Goal: Task Accomplishment & Management: Use online tool/utility

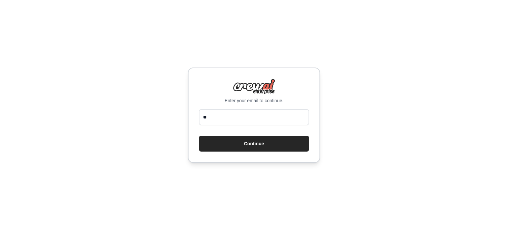
type input "**********"
click at [245, 144] on button "Continue" at bounding box center [254, 144] width 110 height 16
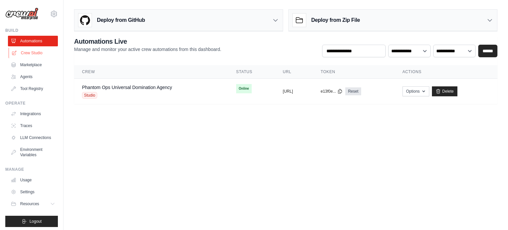
click at [16, 52] on icon at bounding box center [14, 52] width 5 height 5
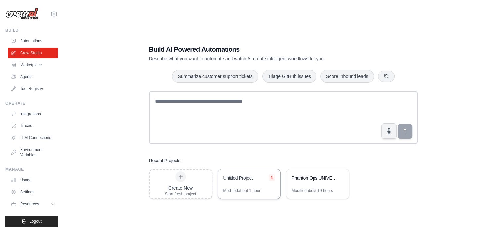
click at [271, 178] on icon at bounding box center [272, 177] width 3 height 3
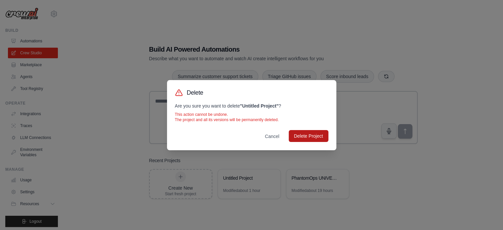
click at [304, 135] on button "Delete Project" at bounding box center [309, 136] width 40 height 12
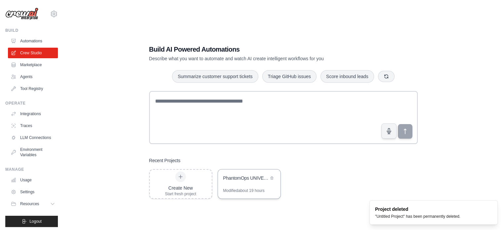
click at [234, 175] on div "PhantomOps UNIVERSAL DOMINATION AGENCY - The God-Level Business Transformer" at bounding box center [245, 178] width 45 height 7
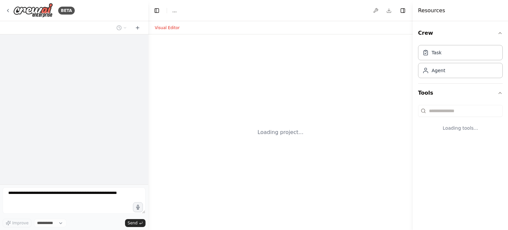
select select "****"
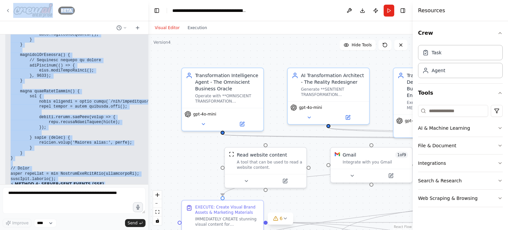
scroll to position [47109, 0]
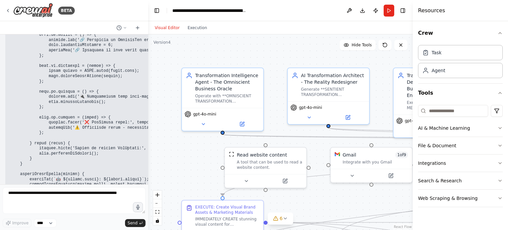
drag, startPoint x: 107, startPoint y: 130, endPoint x: 22, endPoint y: 94, distance: 91.9
click at [22, 94] on div "Hello! I'm the CrewAI assistant. What kind of automation do you want to build? …" at bounding box center [74, 109] width 148 height 150
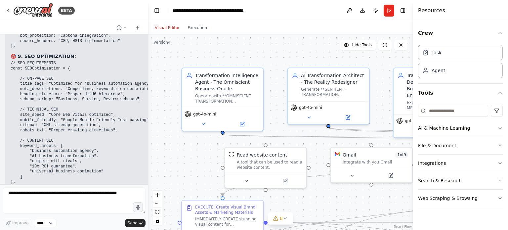
scroll to position [44483, 0]
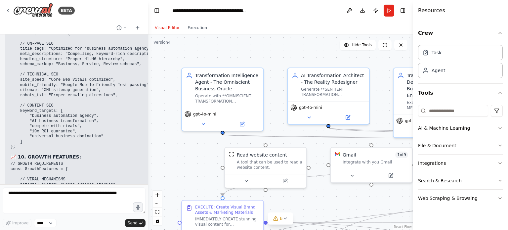
drag, startPoint x: 117, startPoint y: 158, endPoint x: 9, endPoint y: 139, distance: 109.8
copy div "🔥💥 COMPLETE WEBSITE-TO-AGENTS INTEGRATION GUIDE - ALL METHODS! 🚀 METHOD 1: DIRE…"
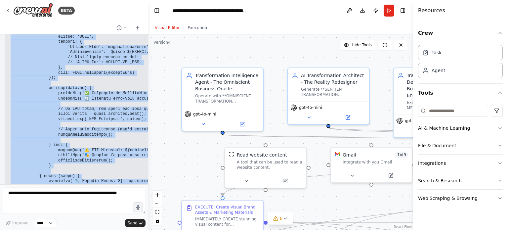
scroll to position [49819, 0]
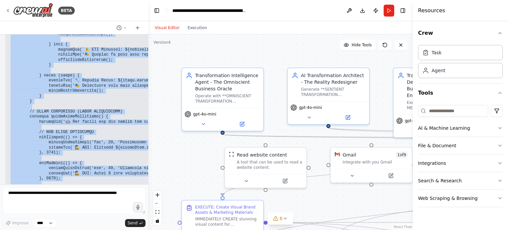
drag, startPoint x: 11, startPoint y: 106, endPoint x: 106, endPoint y: 133, distance: 99.2
copy div "🔥💥 YES! COPY-PASTE READY SOLUTION - THIS WILL WORK! ✅ IMMEDIATE COPY-PASTE FIX:…"
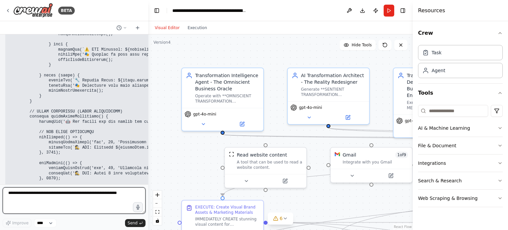
click at [63, 194] on textarea at bounding box center [74, 200] width 143 height 26
paste textarea "**********"
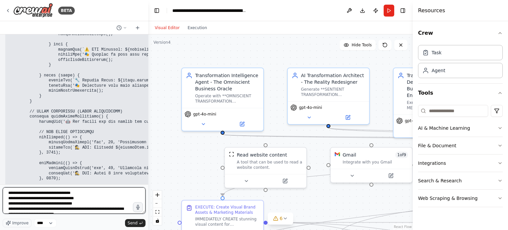
scroll to position [104, 0]
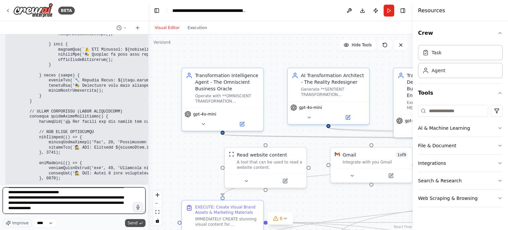
type textarea "**********"
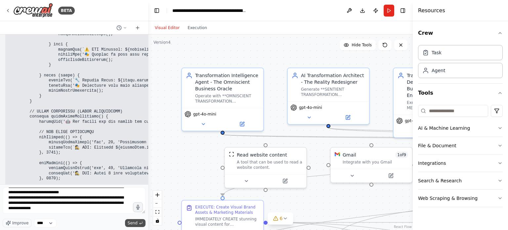
click at [139, 225] on button "Send" at bounding box center [135, 223] width 21 height 8
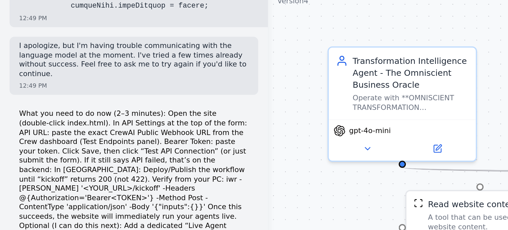
scroll to position [50396, 0]
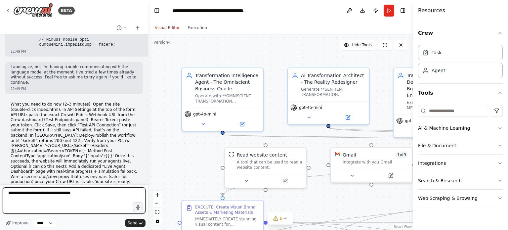
type textarea "**********"
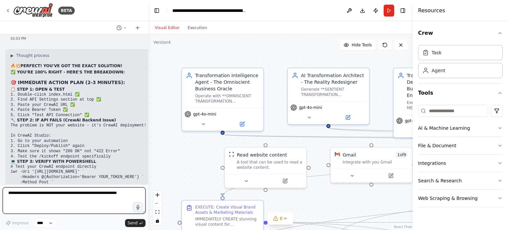
scroll to position [50563, 0]
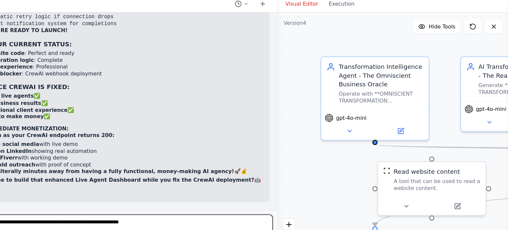
drag, startPoint x: 146, startPoint y: 76, endPoint x: 237, endPoint y: 81, distance: 90.4
click at [237, 81] on div "BETA Hello! I'm the CrewAI assistant. What kind of automation do you want to bu…" at bounding box center [254, 115] width 508 height 230
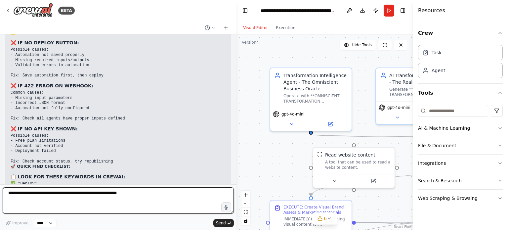
scroll to position [49830, 0]
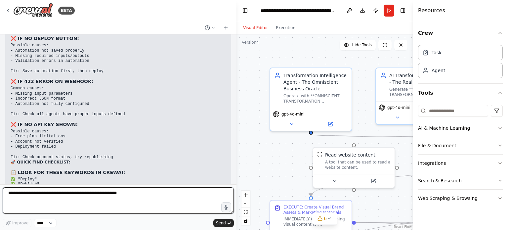
click at [54, 199] on textarea at bounding box center [118, 200] width 231 height 26
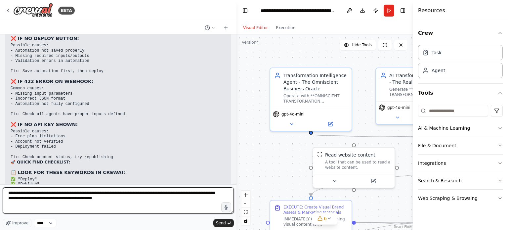
type textarea "**********"
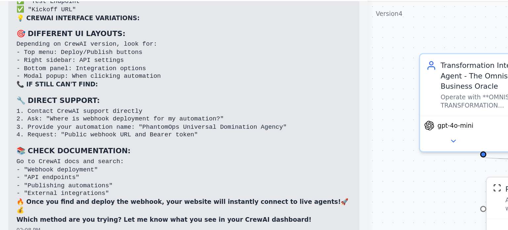
scroll to position [50006, 0]
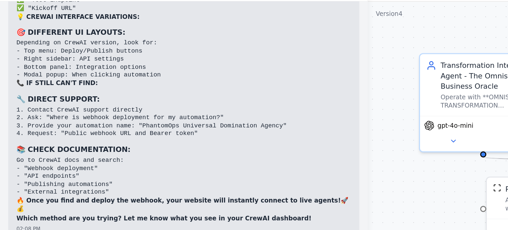
drag, startPoint x: 10, startPoint y: 80, endPoint x: 176, endPoint y: 80, distance: 165.4
copy code "[URL][DOMAIN_NAME]"
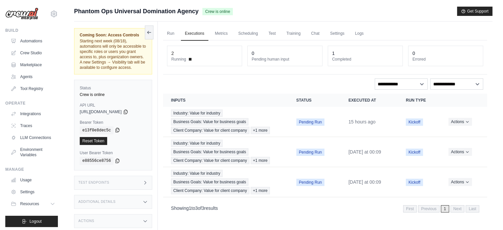
click at [116, 130] on icon at bounding box center [117, 129] width 5 height 5
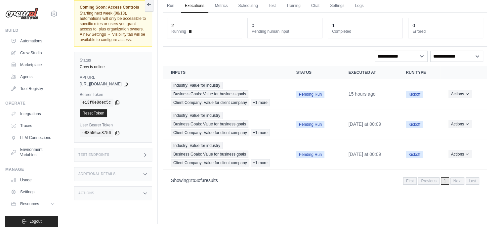
click at [112, 168] on div "Additional Details" at bounding box center [113, 174] width 78 height 14
click at [116, 172] on div "Additional Details" at bounding box center [113, 174] width 78 height 14
click at [129, 157] on div "Test Endpoints" at bounding box center [113, 155] width 78 height 14
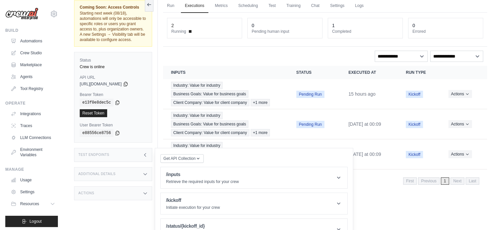
scroll to position [43, 0]
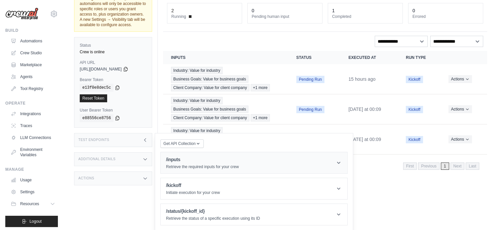
click at [198, 166] on p "Retrieve the required inputs for your crew" at bounding box center [202, 166] width 73 height 5
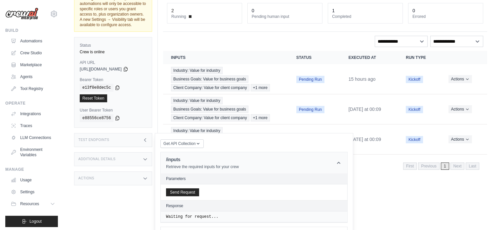
scroll to position [91, 0]
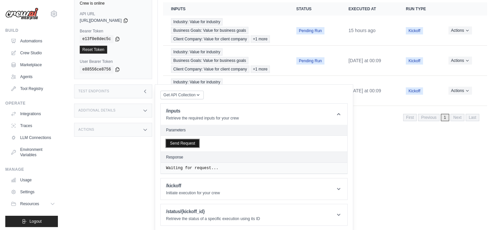
click at [181, 140] on button "Send Request" at bounding box center [182, 143] width 33 height 8
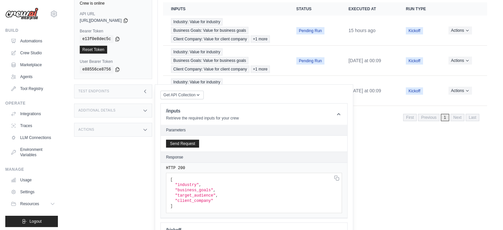
scroll to position [136, 0]
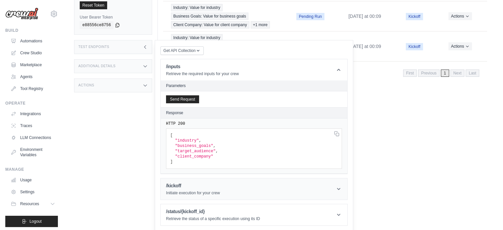
click at [197, 190] on p "Initiate execution for your crew" at bounding box center [193, 192] width 54 height 5
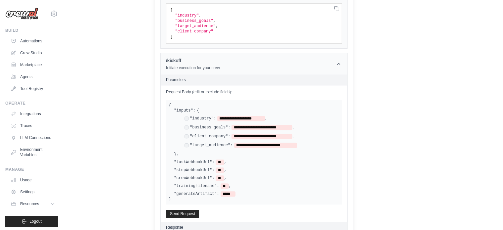
scroll to position [262, 0]
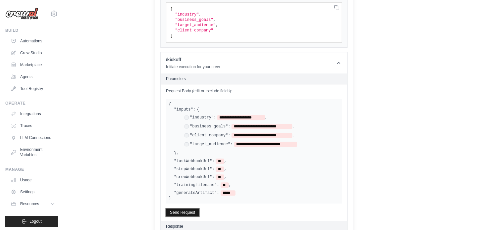
click at [187, 212] on button "Send Request" at bounding box center [182, 212] width 33 height 8
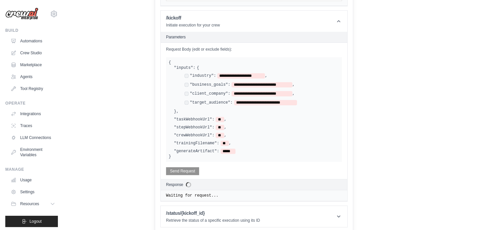
scroll to position [332, 0]
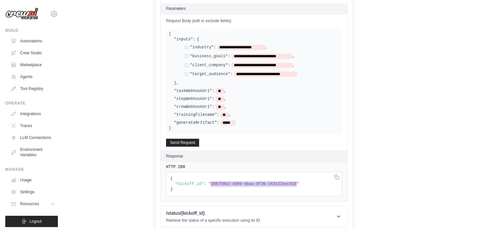
drag, startPoint x: 286, startPoint y: 180, endPoint x: 208, endPoint y: 180, distance: 78.1
copy span "308759b2-4980-4baa-9f36-343a32eacd1b"
click at [283, 213] on header "/status/{kickoff_id} Retrieve the status of a specific execution using its ID" at bounding box center [254, 216] width 187 height 21
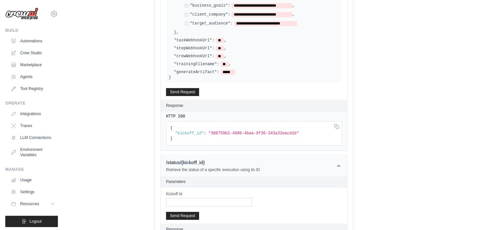
scroll to position [401, 0]
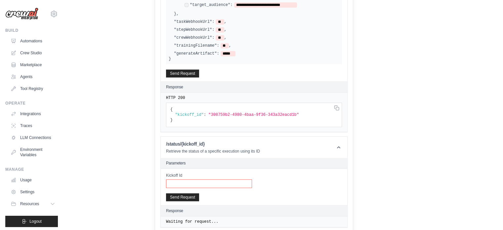
click at [206, 181] on input "Kickoff Id" at bounding box center [209, 183] width 86 height 9
paste input "**********"
type input "**********"
click at [185, 194] on button "Send Request" at bounding box center [182, 197] width 33 height 8
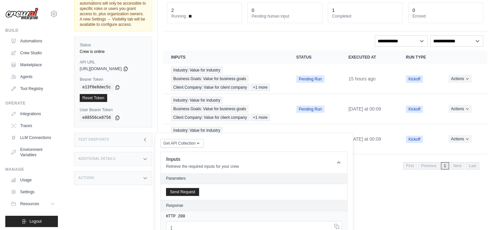
scroll to position [43, 0]
click at [106, 141] on h3 "Test Endpoints" at bounding box center [93, 140] width 31 height 4
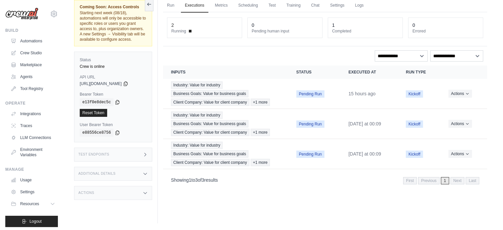
scroll to position [28, 0]
click at [121, 189] on div "Actions" at bounding box center [113, 193] width 78 height 14
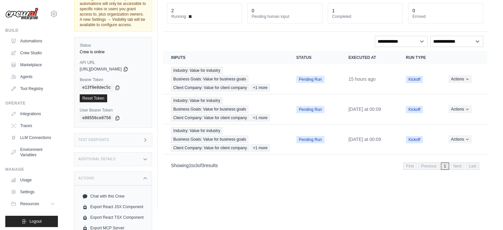
scroll to position [61, 0]
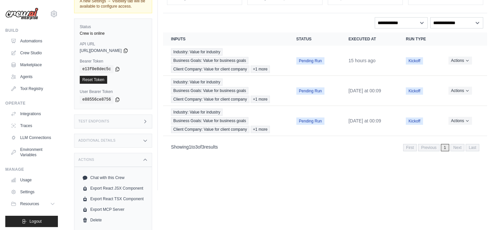
click at [135, 158] on div "Actions" at bounding box center [113, 160] width 78 height 14
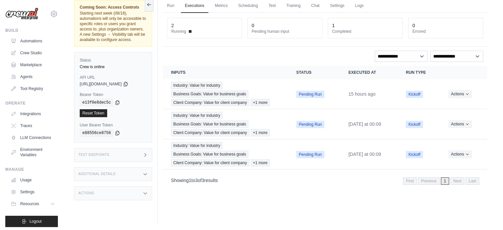
scroll to position [0, 0]
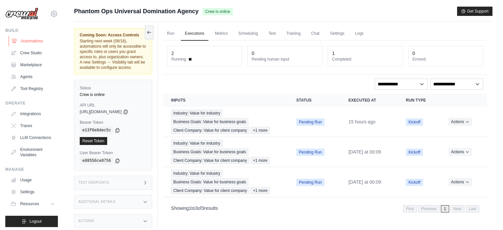
click at [11, 41] on link "Automations" at bounding box center [34, 41] width 50 height 11
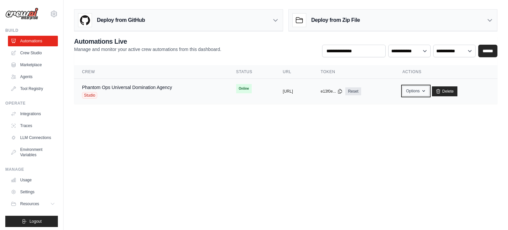
click at [429, 91] on button "Options" at bounding box center [416, 91] width 27 height 10
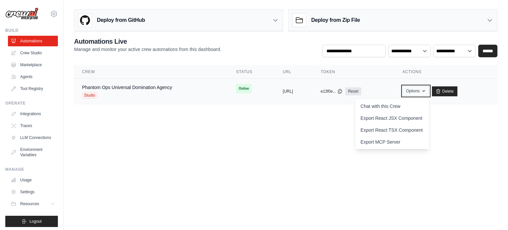
click at [429, 91] on button "Options" at bounding box center [416, 91] width 27 height 10
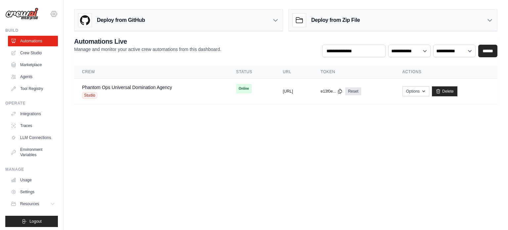
click at [53, 14] on icon at bounding box center [54, 14] width 2 height 2
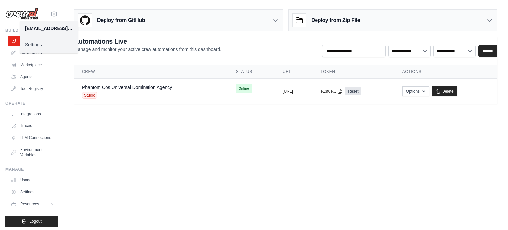
click at [42, 41] on link "Settings" at bounding box center [49, 45] width 58 height 12
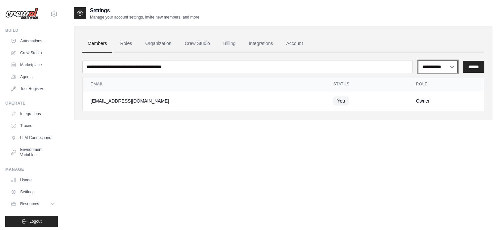
click at [445, 63] on select "**********" at bounding box center [438, 67] width 40 height 13
click at [164, 46] on link "Organization" at bounding box center [158, 44] width 37 height 18
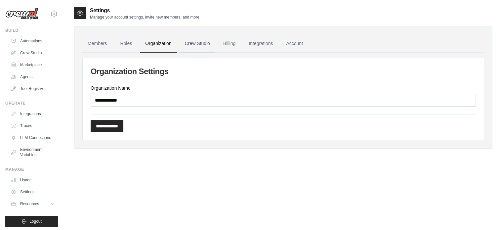
click at [187, 43] on link "Crew Studio" at bounding box center [198, 44] width 36 height 18
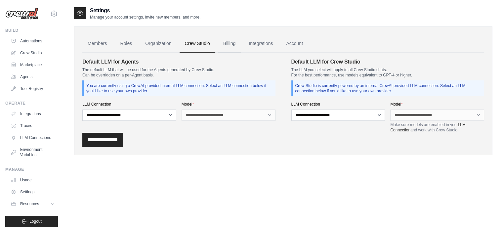
click at [232, 45] on link "Billing" at bounding box center [229, 44] width 23 height 18
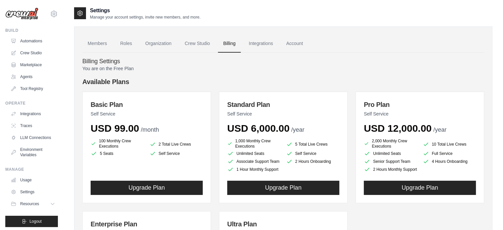
click at [254, 43] on link "Integrations" at bounding box center [260, 44] width 35 height 18
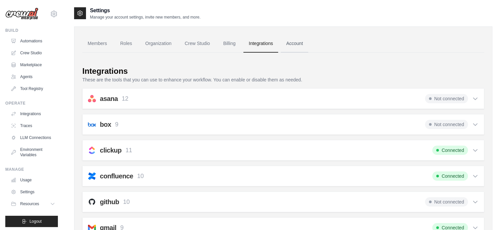
click at [285, 49] on link "Account" at bounding box center [294, 44] width 27 height 18
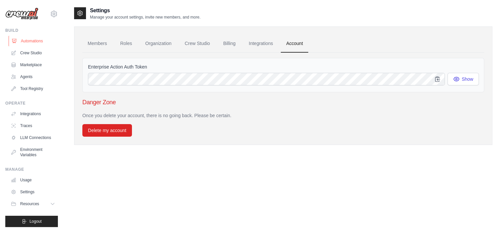
click at [36, 42] on link "Automations" at bounding box center [34, 41] width 50 height 11
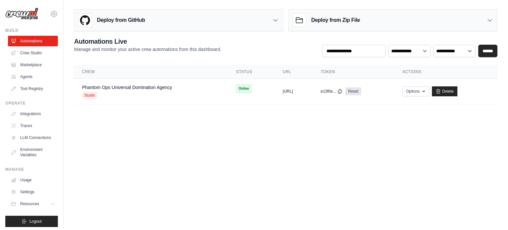
drag, startPoint x: 307, startPoint y: 88, endPoint x: 262, endPoint y: 121, distance: 55.4
click at [262, 121] on body "[EMAIL_ADDRESS][DOMAIN_NAME] Settings Build Automations Crew Studio" at bounding box center [254, 115] width 508 height 230
click at [118, 86] on link "Phantom Ops Universal Domination Agency" at bounding box center [127, 87] width 90 height 5
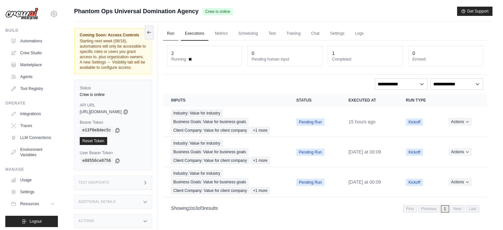
click at [173, 30] on link "Run" at bounding box center [170, 34] width 15 height 14
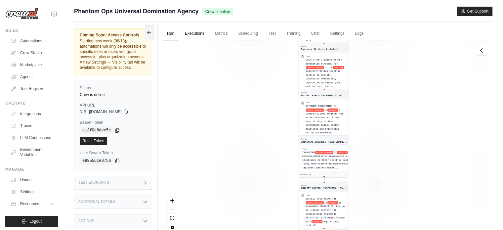
click at [201, 33] on link "Executions" at bounding box center [194, 34] width 27 height 14
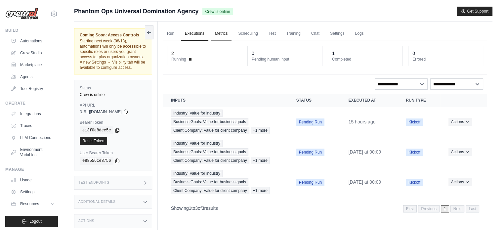
click at [220, 33] on link "Metrics" at bounding box center [221, 34] width 21 height 14
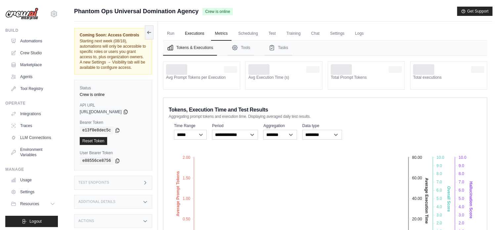
click at [189, 34] on link "Executions" at bounding box center [194, 34] width 27 height 14
